Goal: Navigation & Orientation: Find specific page/section

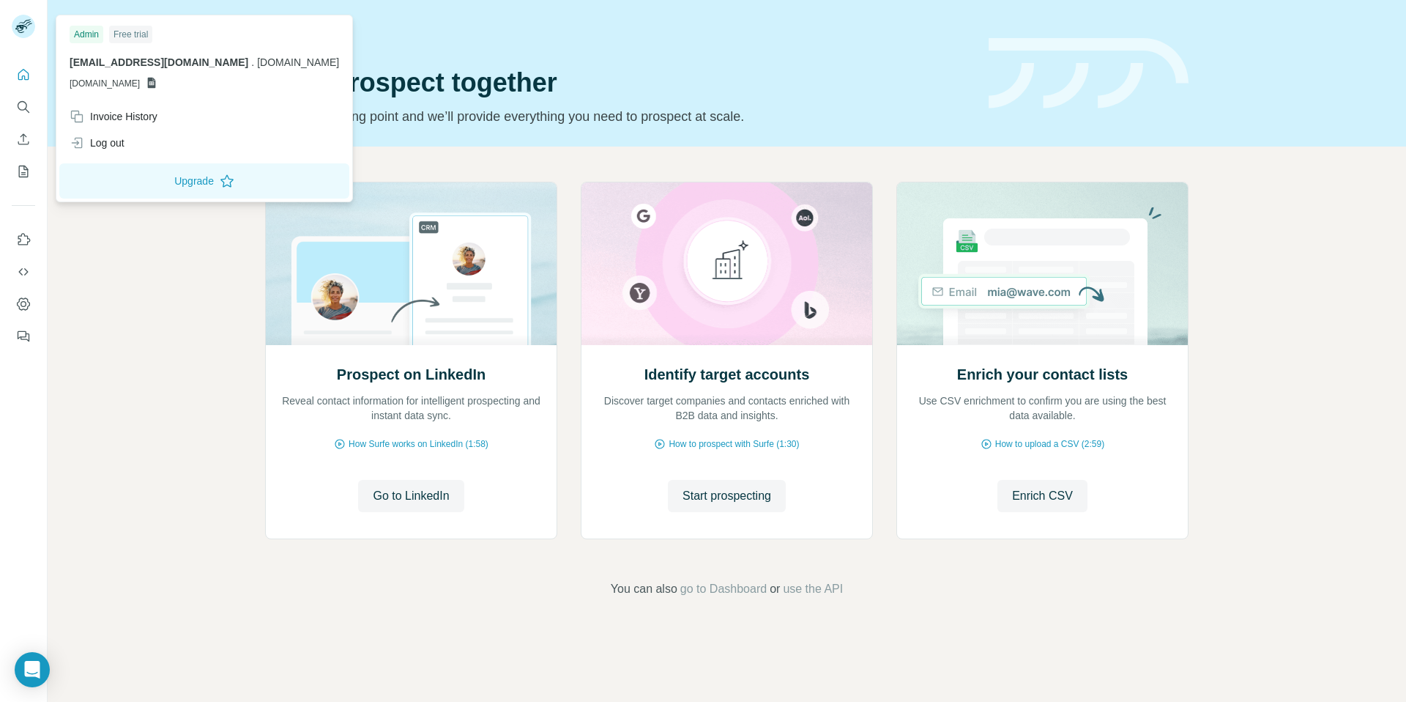
click at [156, 84] on icon at bounding box center [152, 83] width 8 height 11
click at [133, 111] on div "Invoice History" at bounding box center [114, 116] width 88 height 15
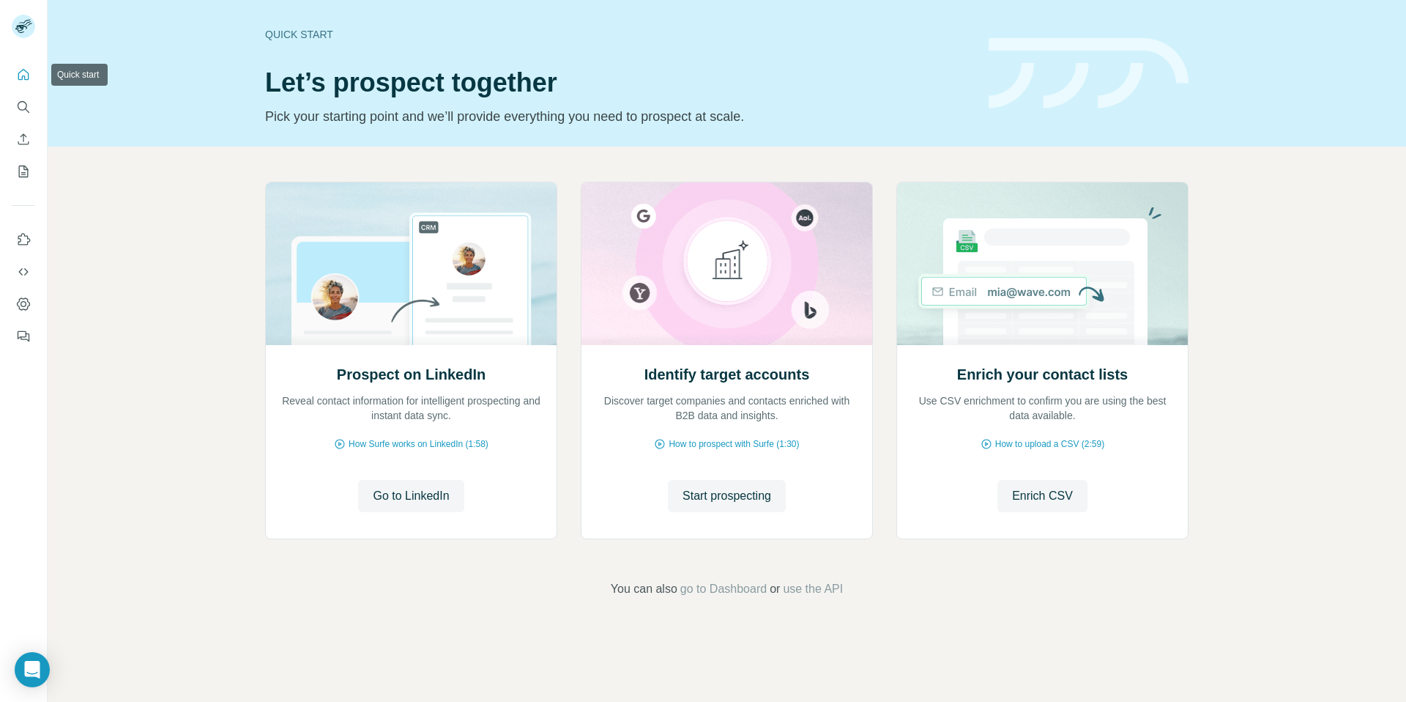
click at [23, 77] on icon "Quick start" at bounding box center [23, 74] width 15 height 15
click at [24, 80] on icon "Quick start" at bounding box center [23, 74] width 15 height 15
click at [29, 75] on icon "Quick start" at bounding box center [23, 74] width 15 height 15
click at [22, 74] on icon "Quick start" at bounding box center [23, 74] width 15 height 15
click at [25, 86] on button "Quick start" at bounding box center [23, 75] width 23 height 26
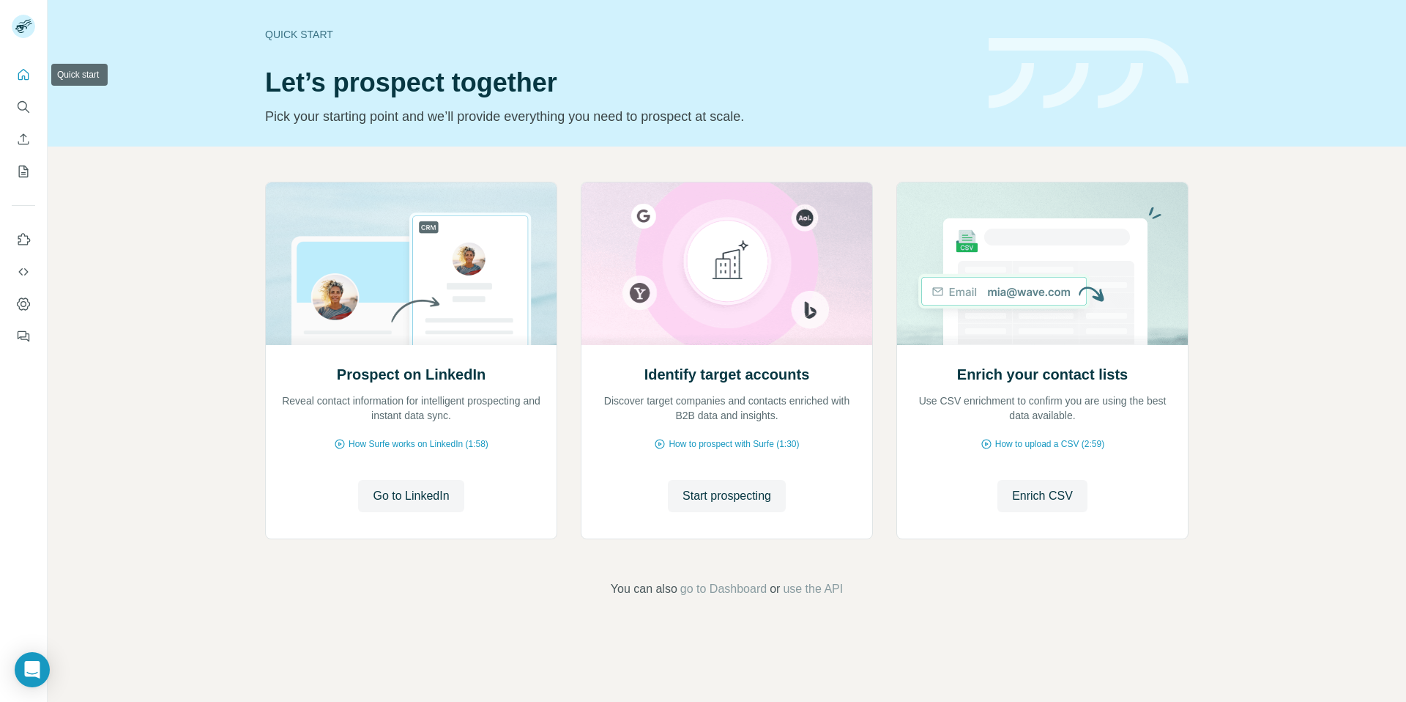
click at [25, 86] on button "Quick start" at bounding box center [23, 75] width 23 height 26
click at [29, 114] on icon "Search" at bounding box center [23, 107] width 15 height 15
click at [27, 106] on icon "Search" at bounding box center [23, 107] width 15 height 15
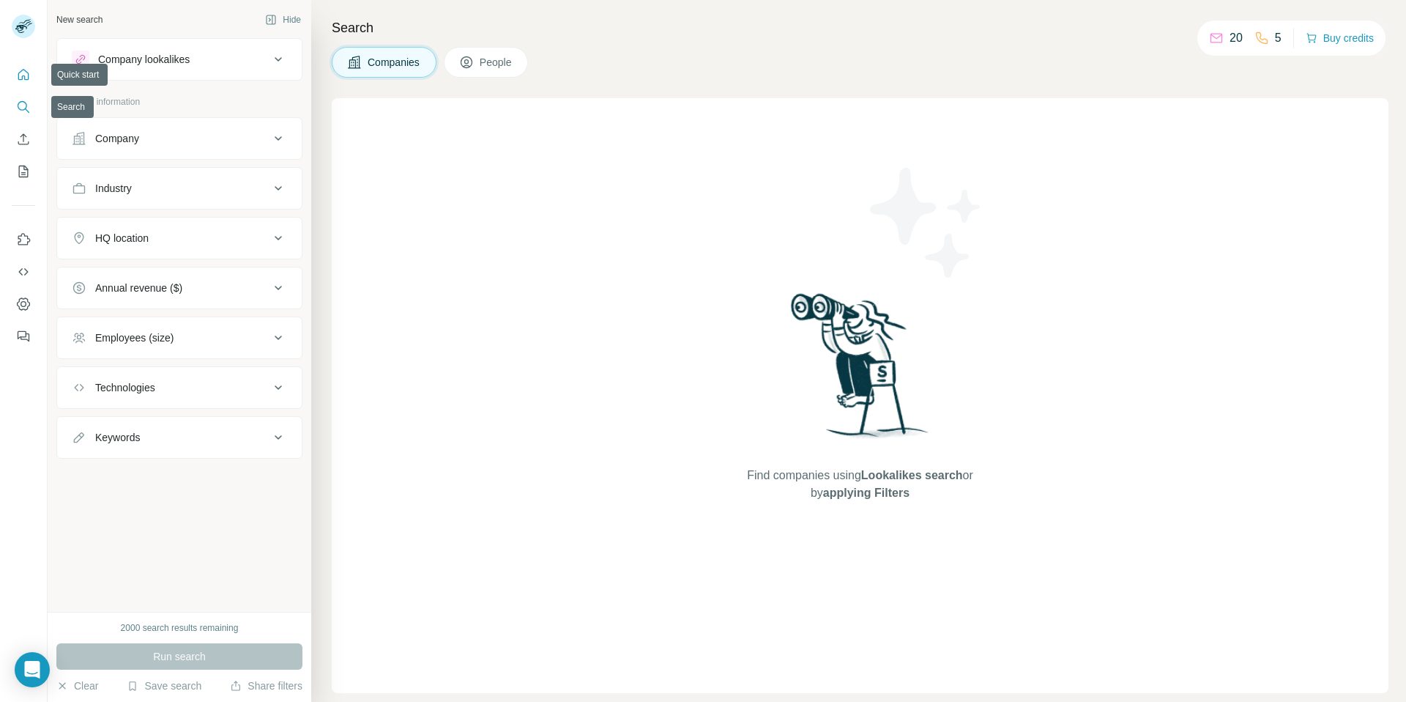
click at [23, 78] on icon "Quick start" at bounding box center [23, 74] width 15 height 15
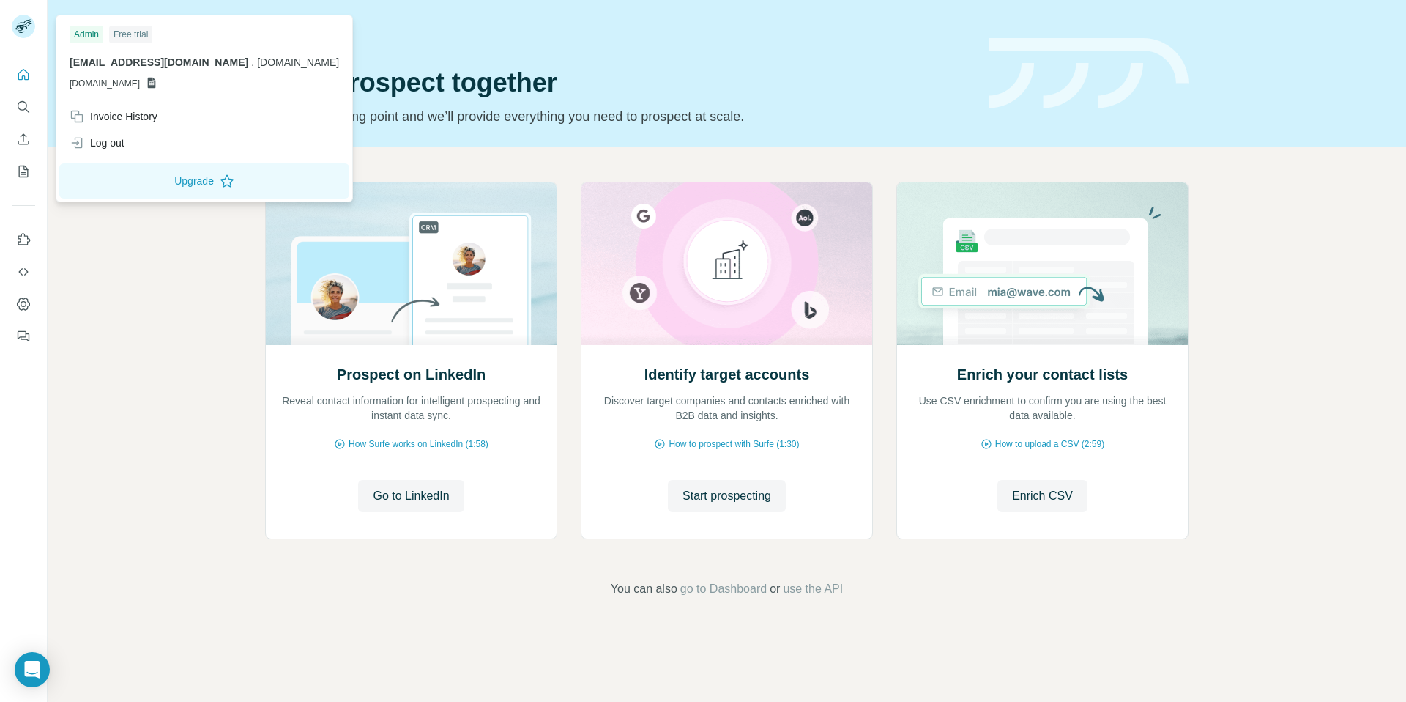
click at [154, 376] on div "Prospect on LinkedIn Reveal contact information for intelligent prospecting and…" at bounding box center [727, 389] width 1358 height 486
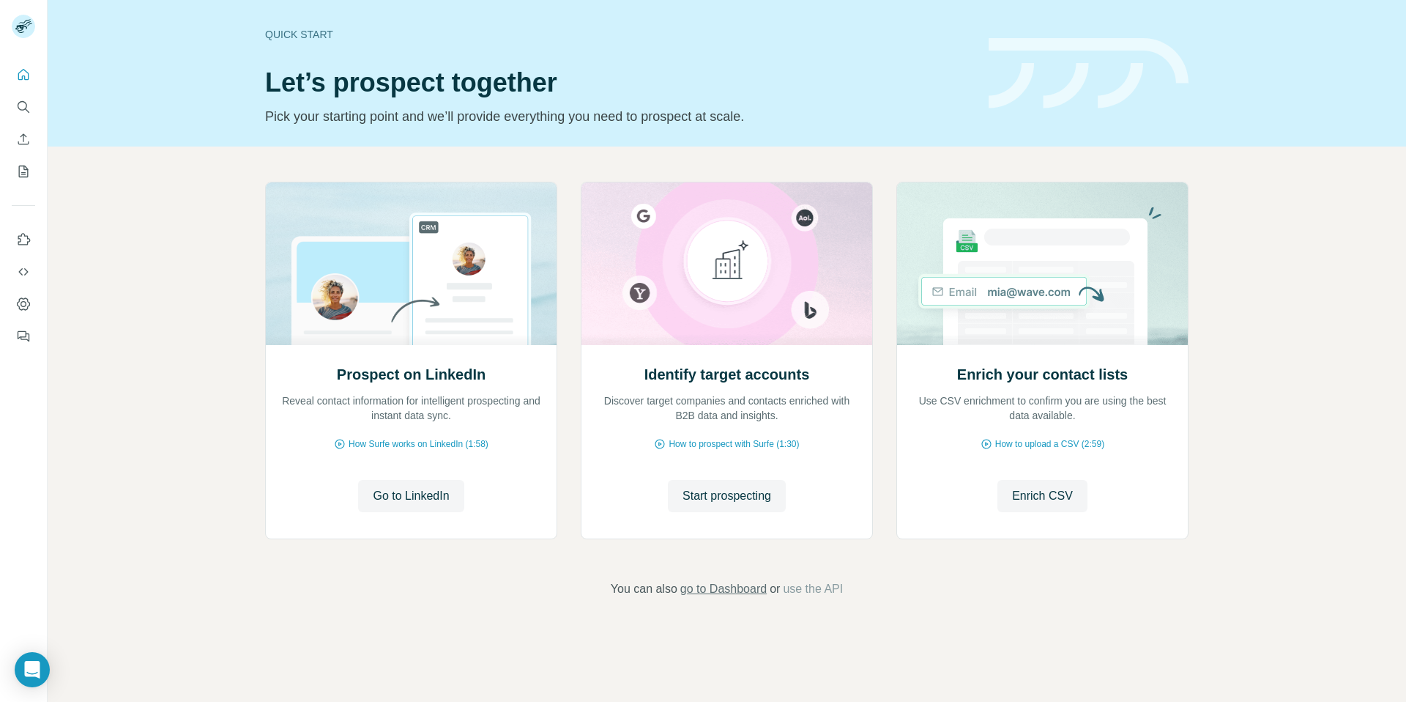
click at [718, 587] on span "go to Dashboard" at bounding box center [723, 589] width 86 height 18
